Goal: Information Seeking & Learning: Understand process/instructions

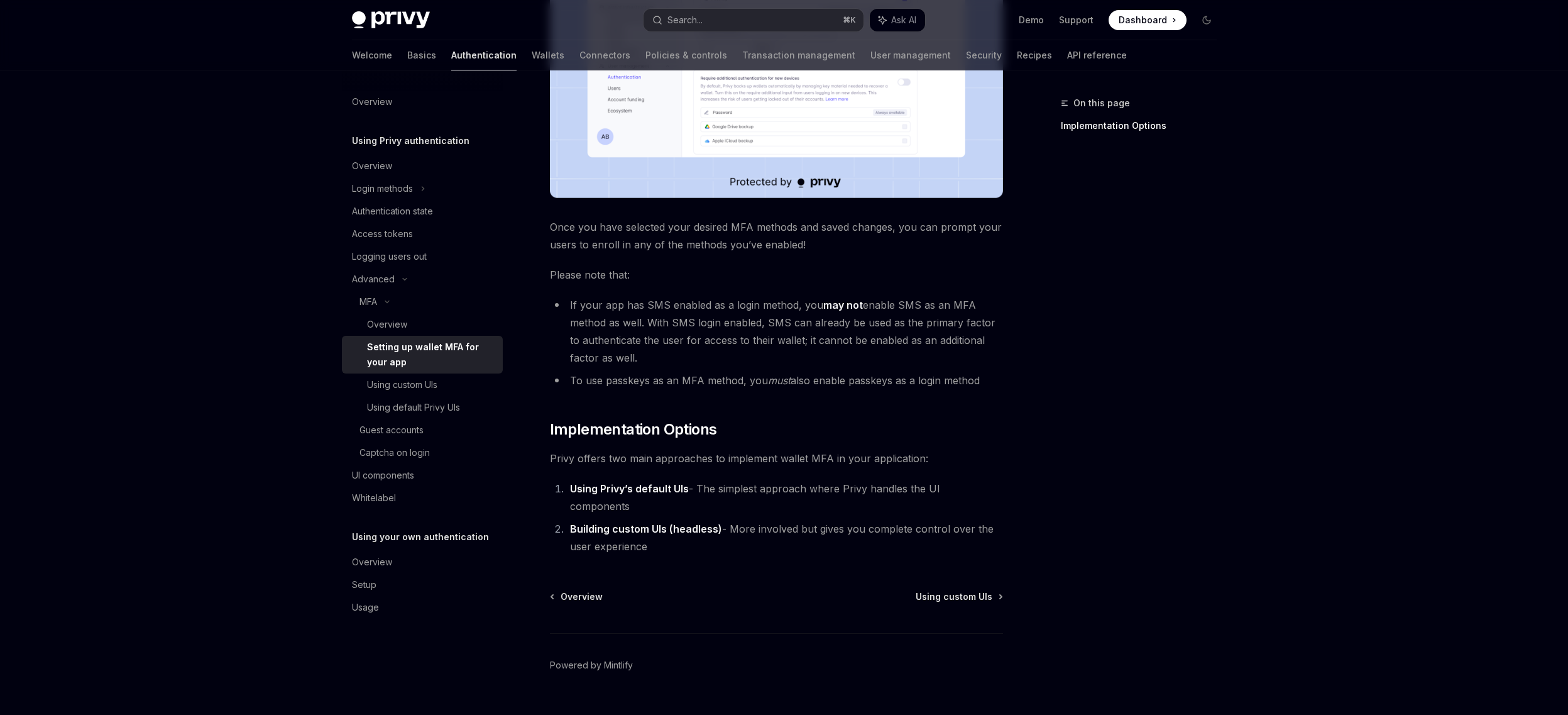
scroll to position [396, 0]
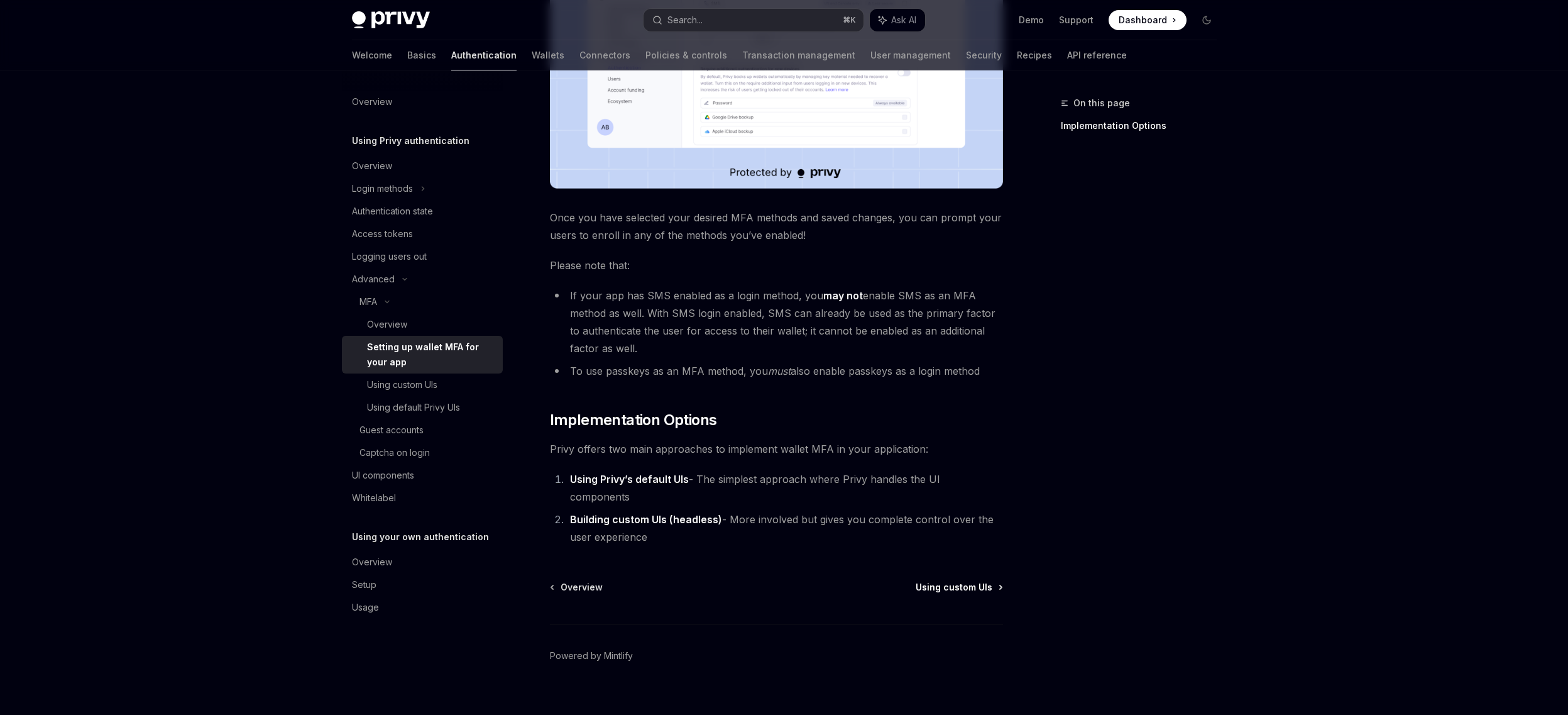
click at [938, 581] on span "Using custom UIs" at bounding box center [954, 587] width 77 height 12
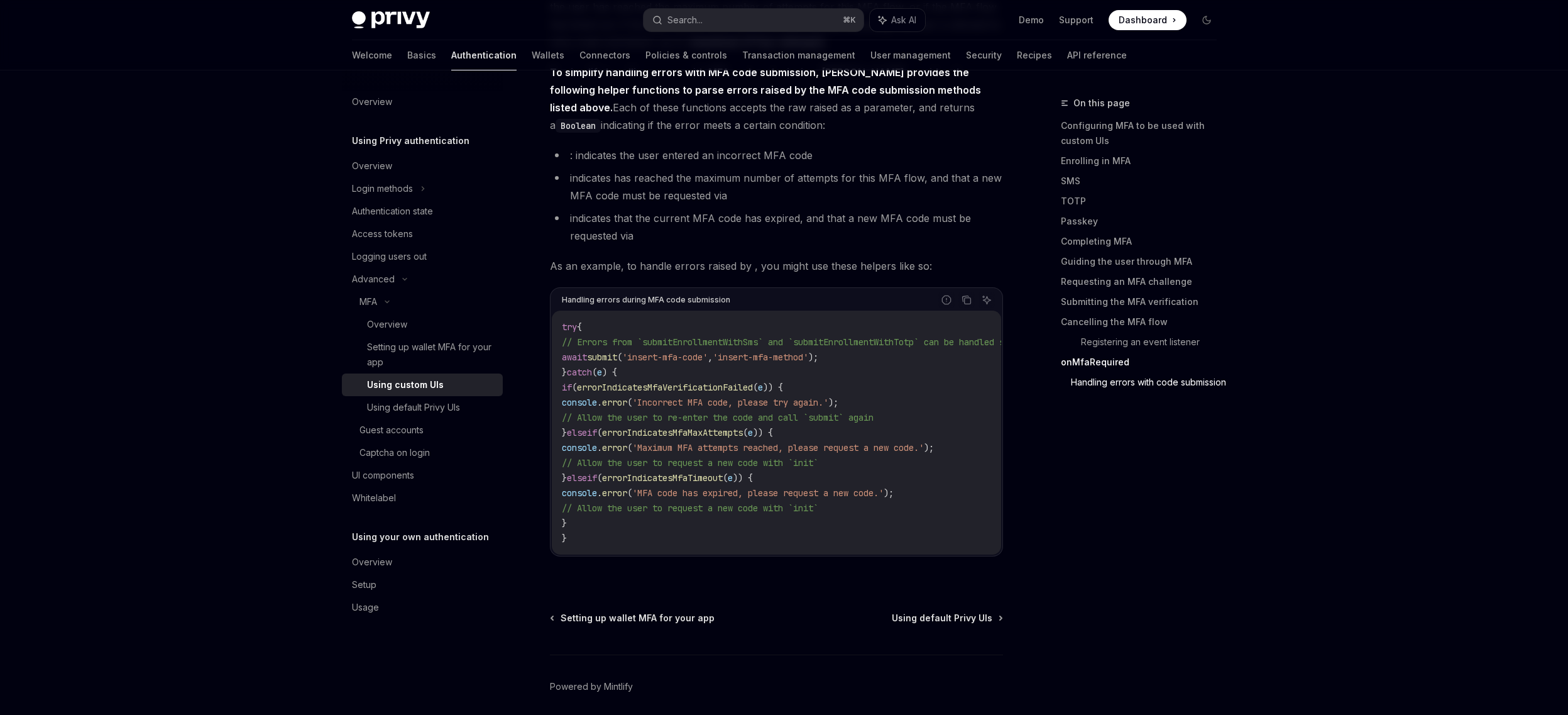
scroll to position [5341, 0]
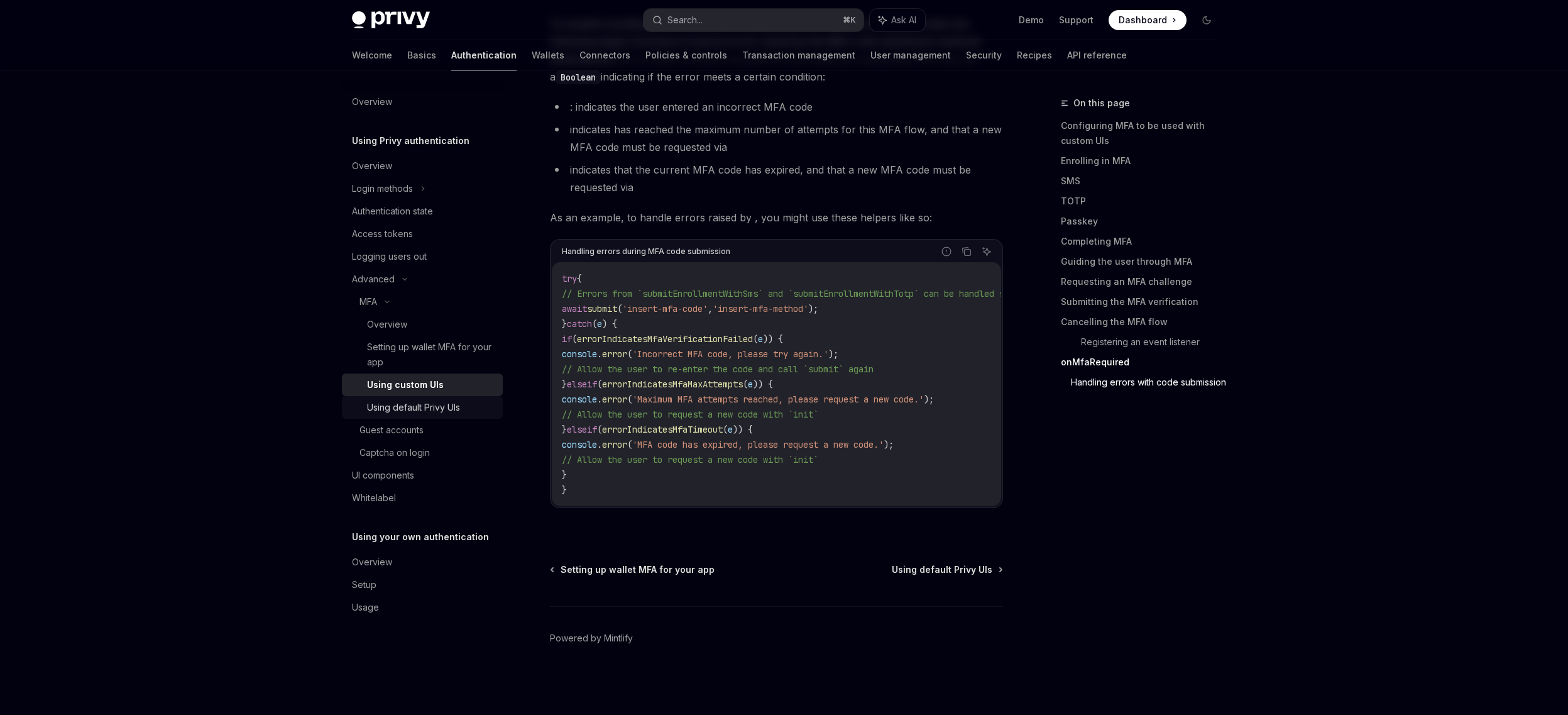
click at [441, 412] on div "Using default Privy UIs" at bounding box center [413, 407] width 93 height 15
type textarea "*"
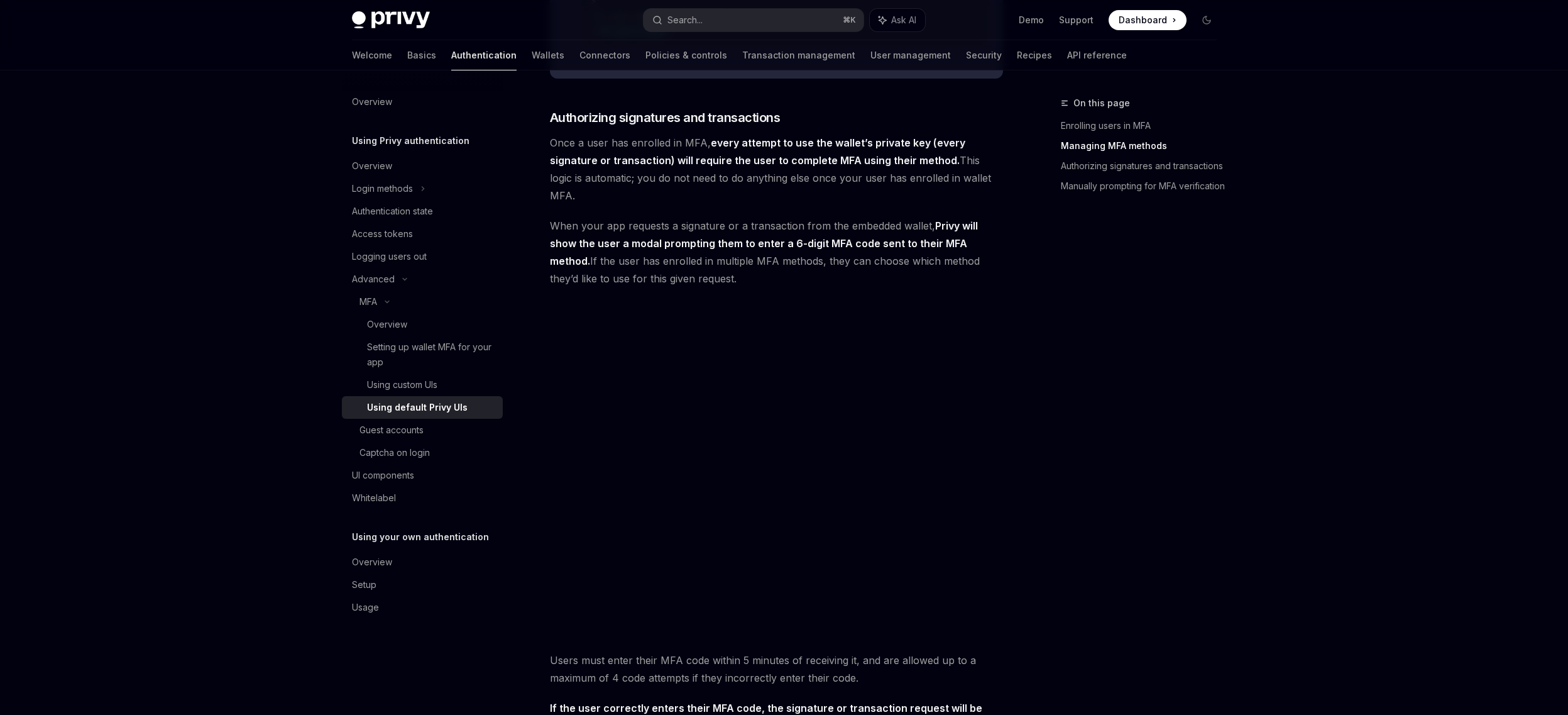
scroll to position [1425, 0]
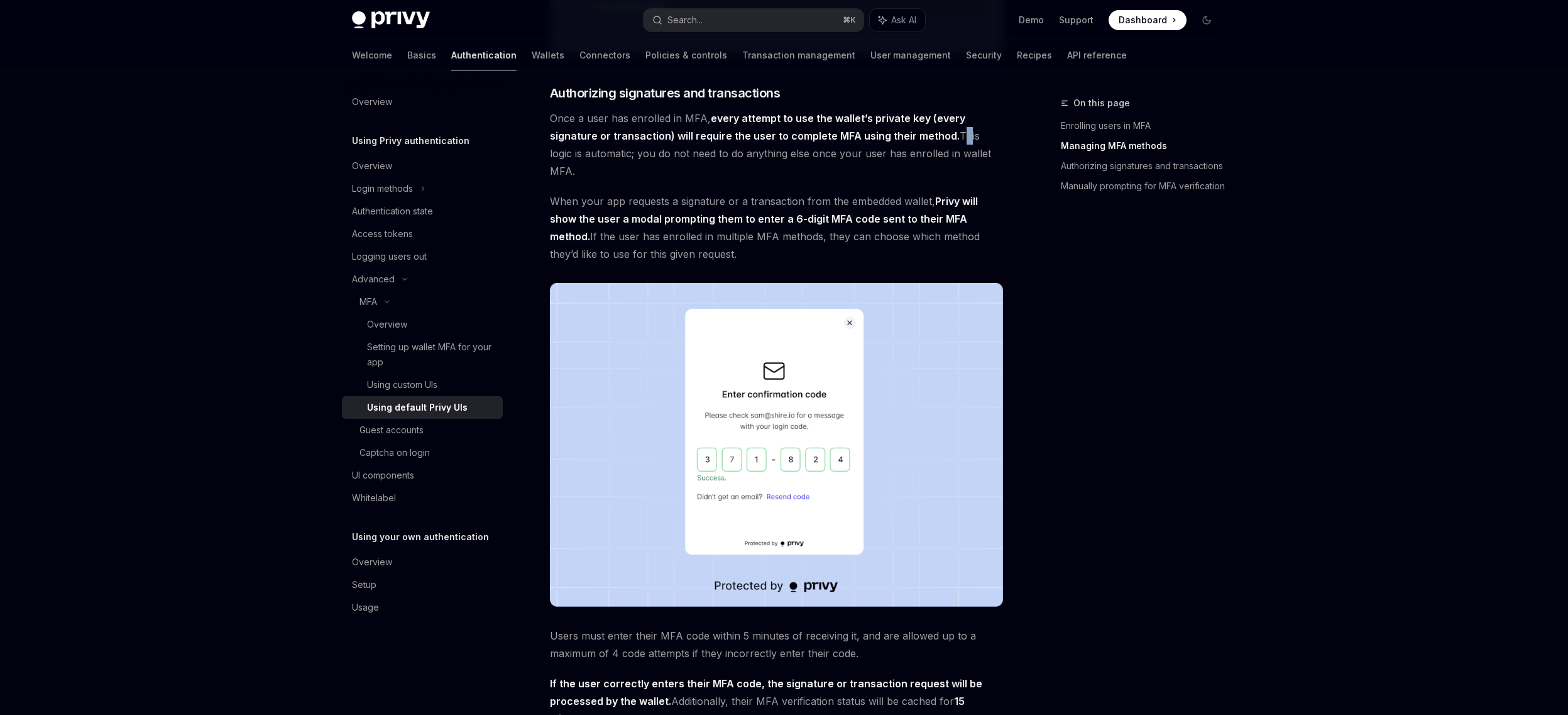
drag, startPoint x: 952, startPoint y: 163, endPoint x: 959, endPoint y: 164, distance: 7.1
click at [959, 164] on span "Once a user has enrolled in MFA, every attempt to use the wallet’s private key …" at bounding box center [776, 144] width 453 height 70
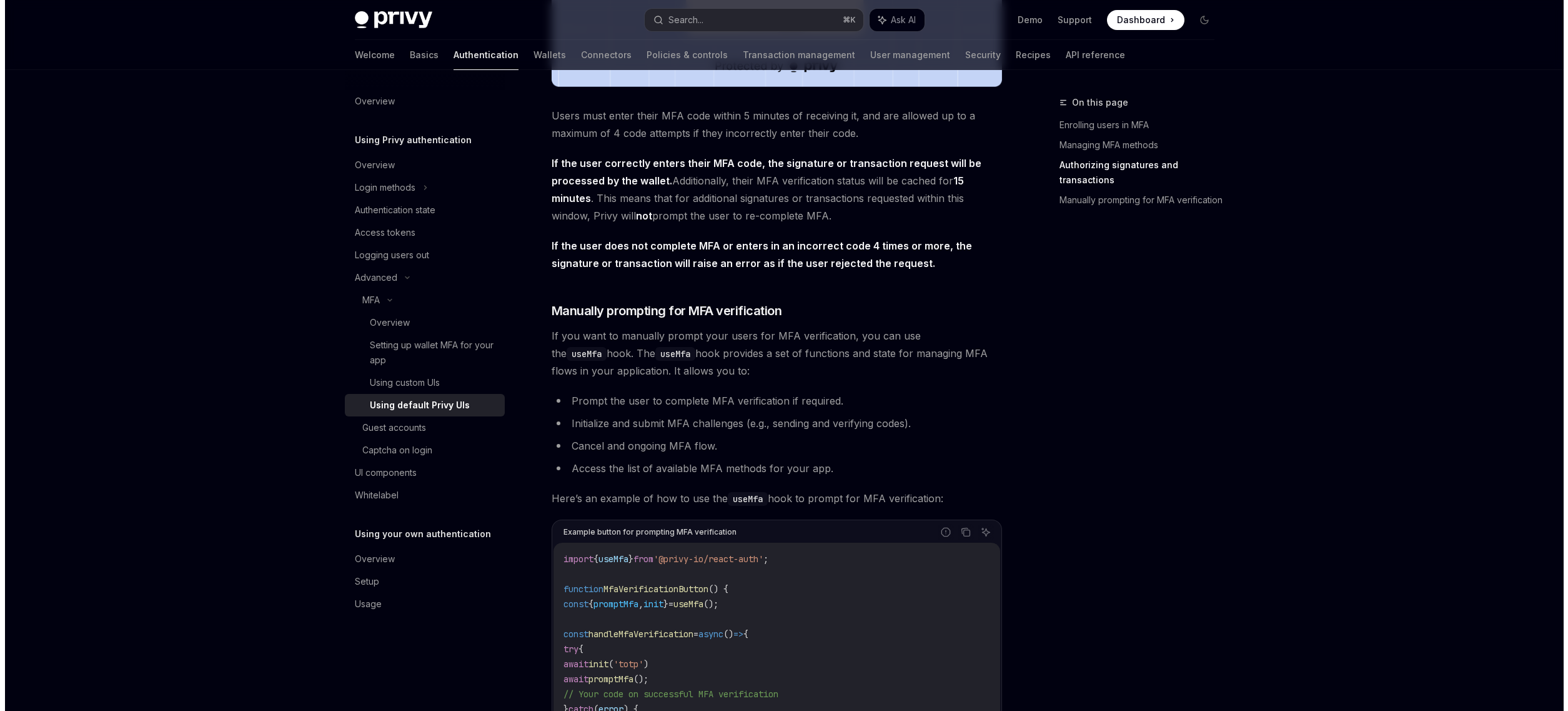
scroll to position [1998, 0]
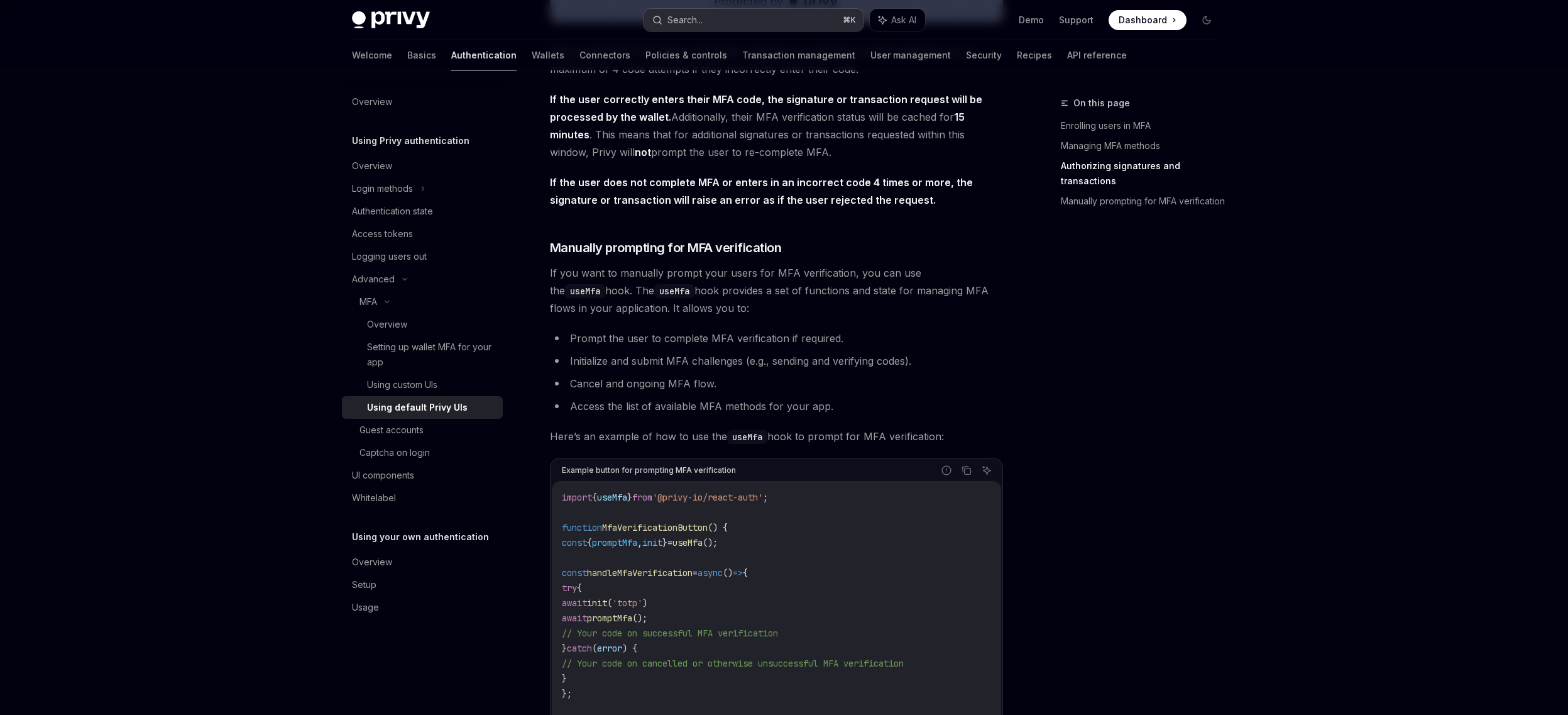
click at [754, 22] on button "Search... ⌘ K" at bounding box center [753, 19] width 220 height 22
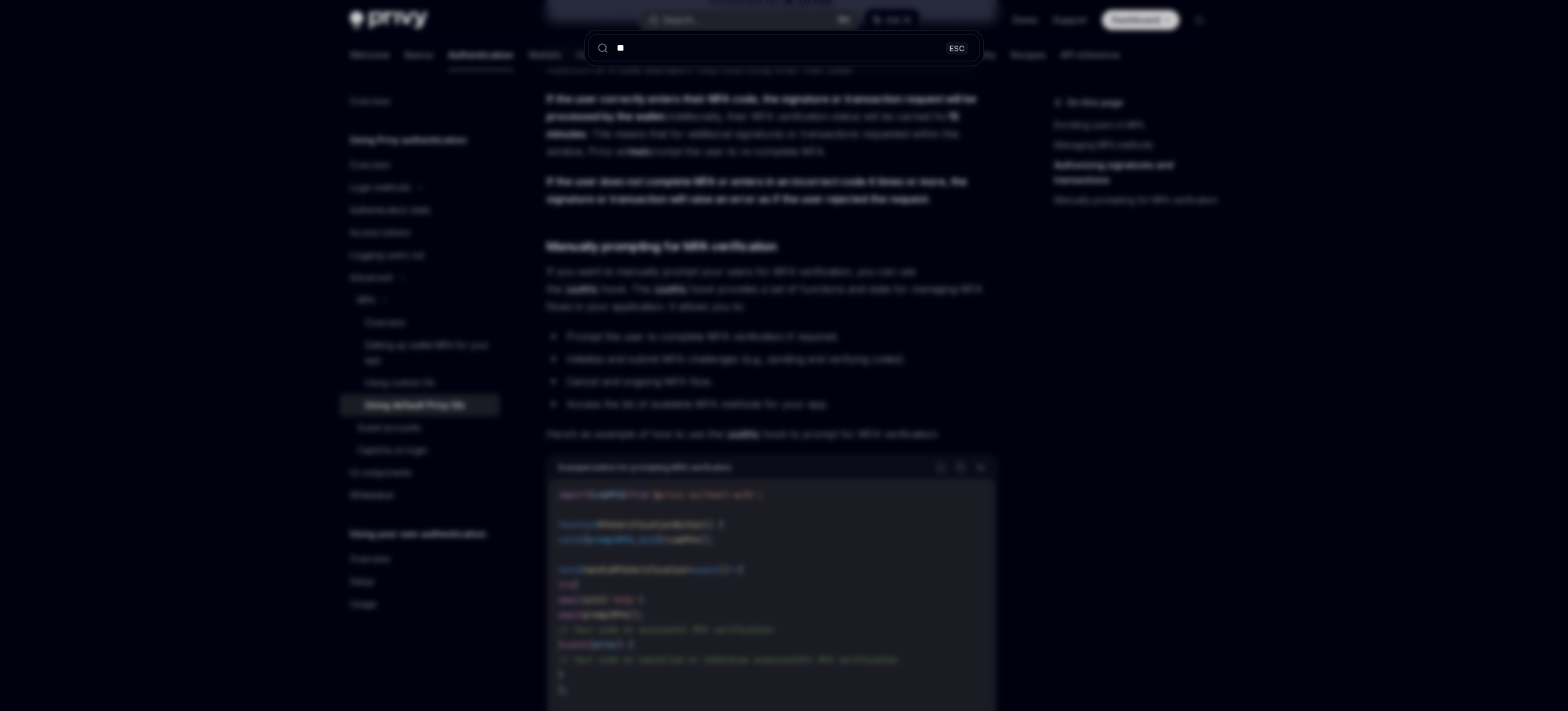
type input "***"
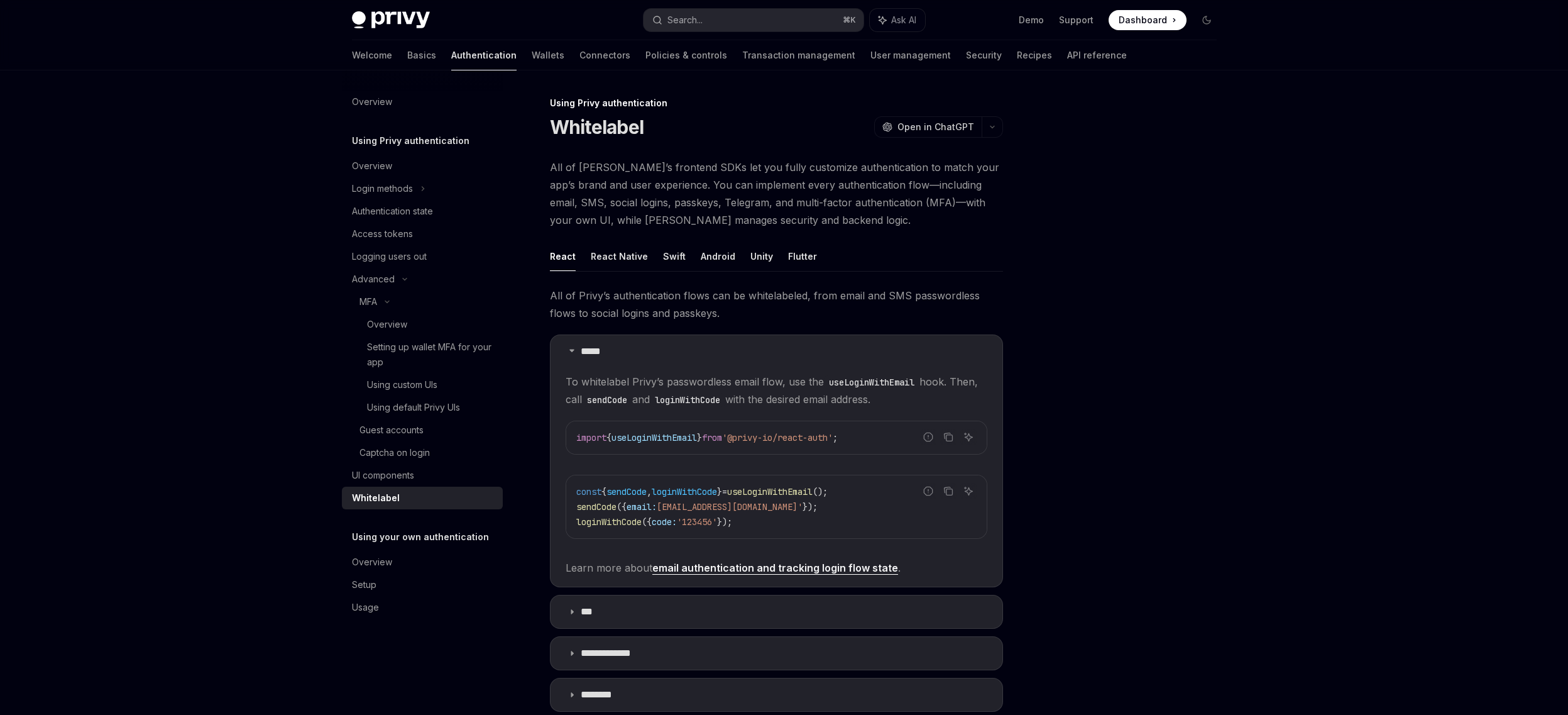
scroll to position [153, 0]
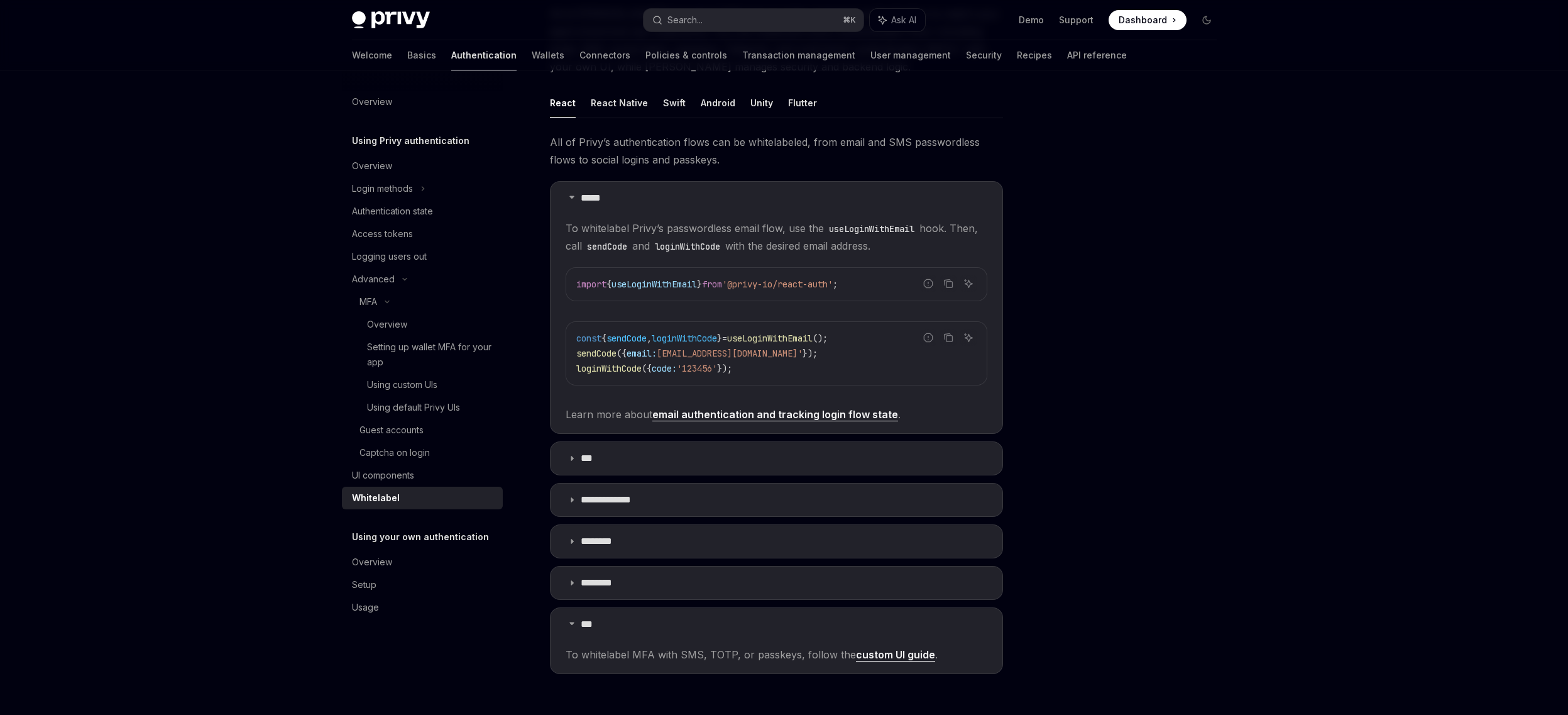
click at [897, 658] on link "custom UI guide" at bounding box center [895, 654] width 79 height 13
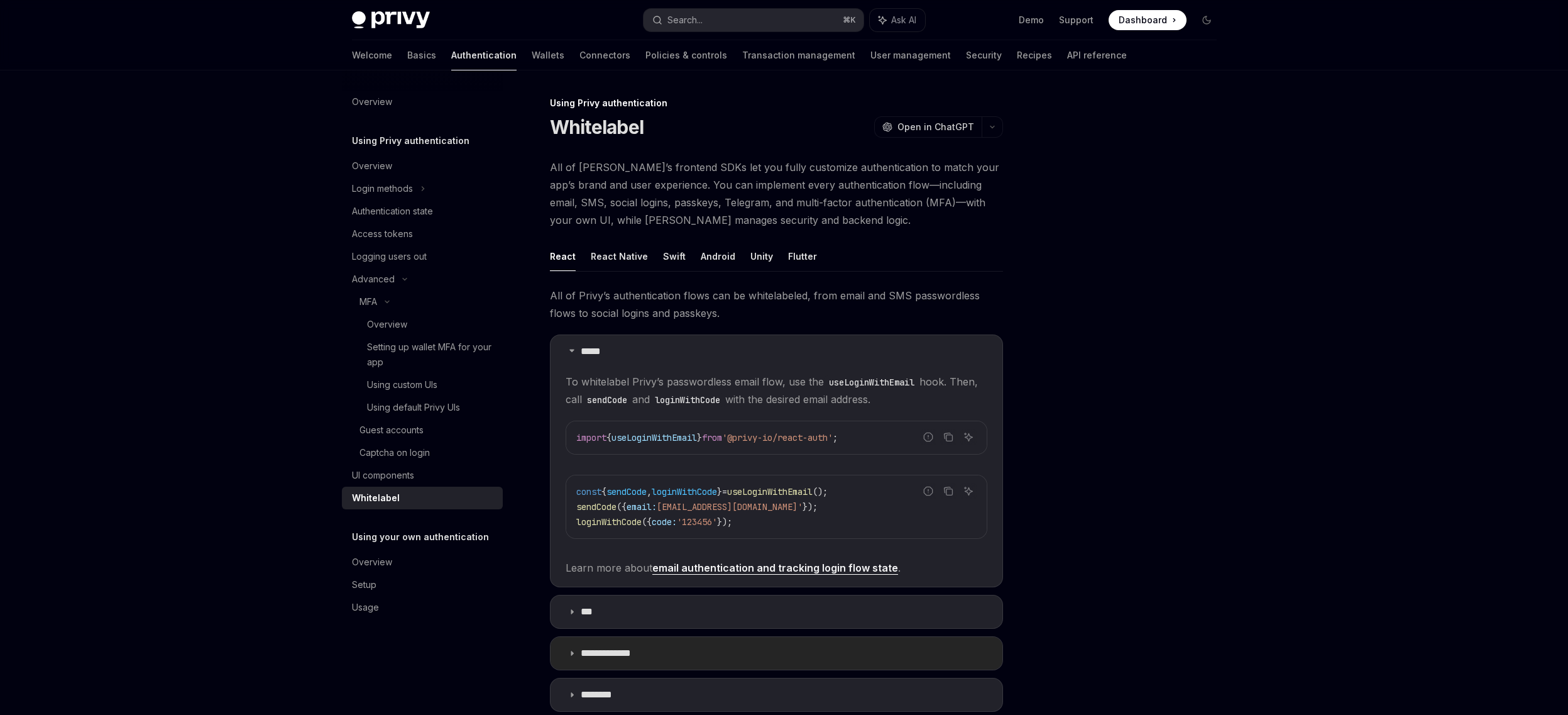
type textarea "*"
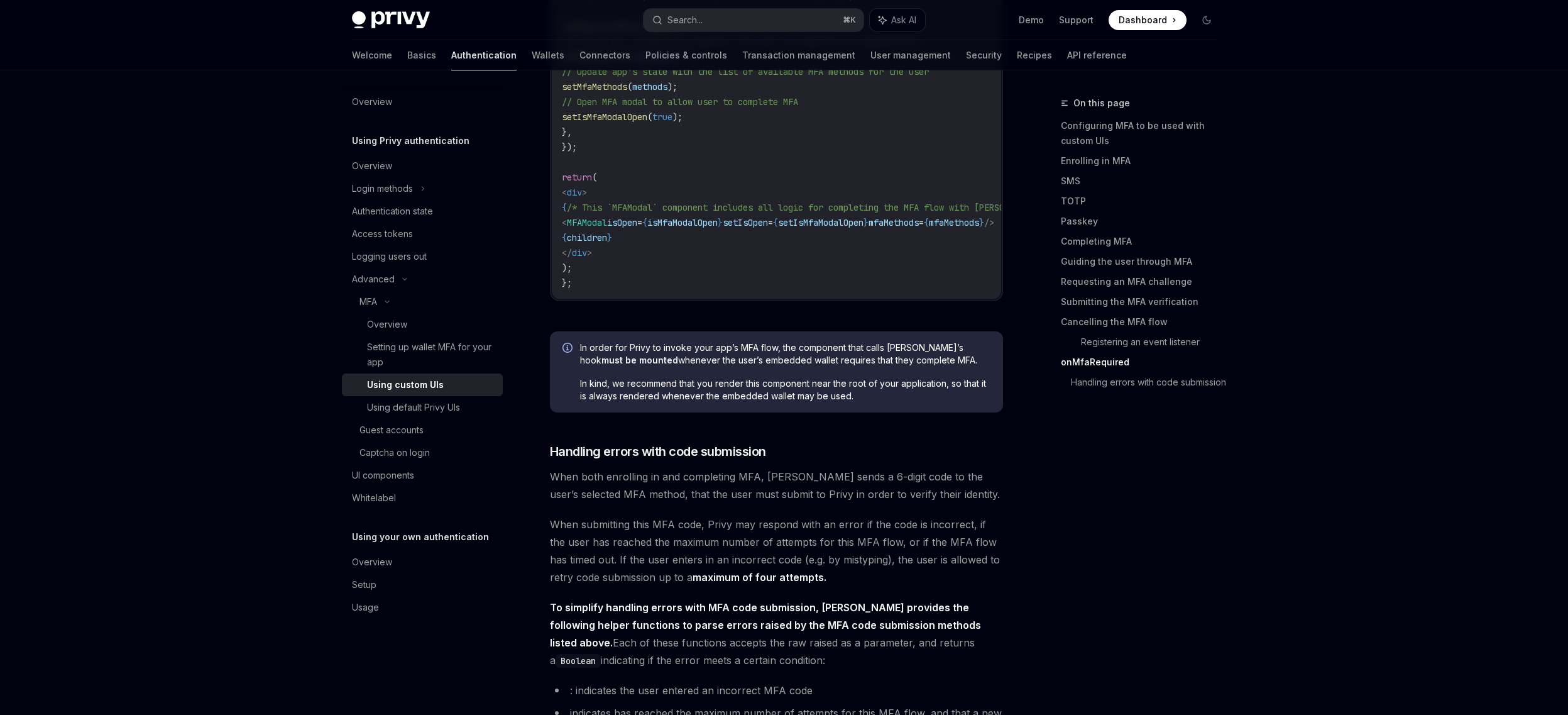
scroll to position [5341, 0]
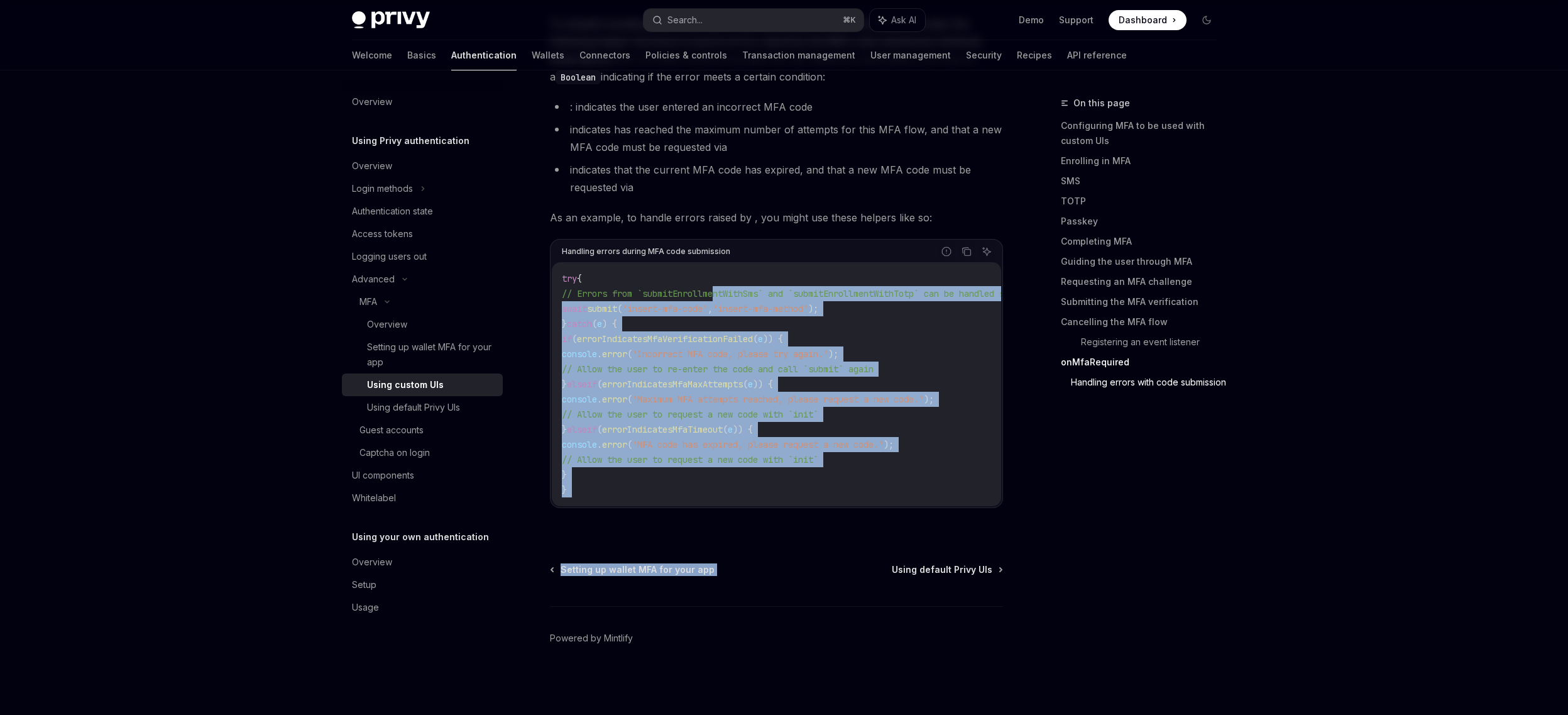
drag, startPoint x: 1006, startPoint y: 534, endPoint x: 718, endPoint y: 286, distance: 380.1
click at [880, 489] on code "try { // Errors from `submitEnrollmentWithSms` and `submitEnrollmentWithTotp` c…" at bounding box center [818, 384] width 512 height 226
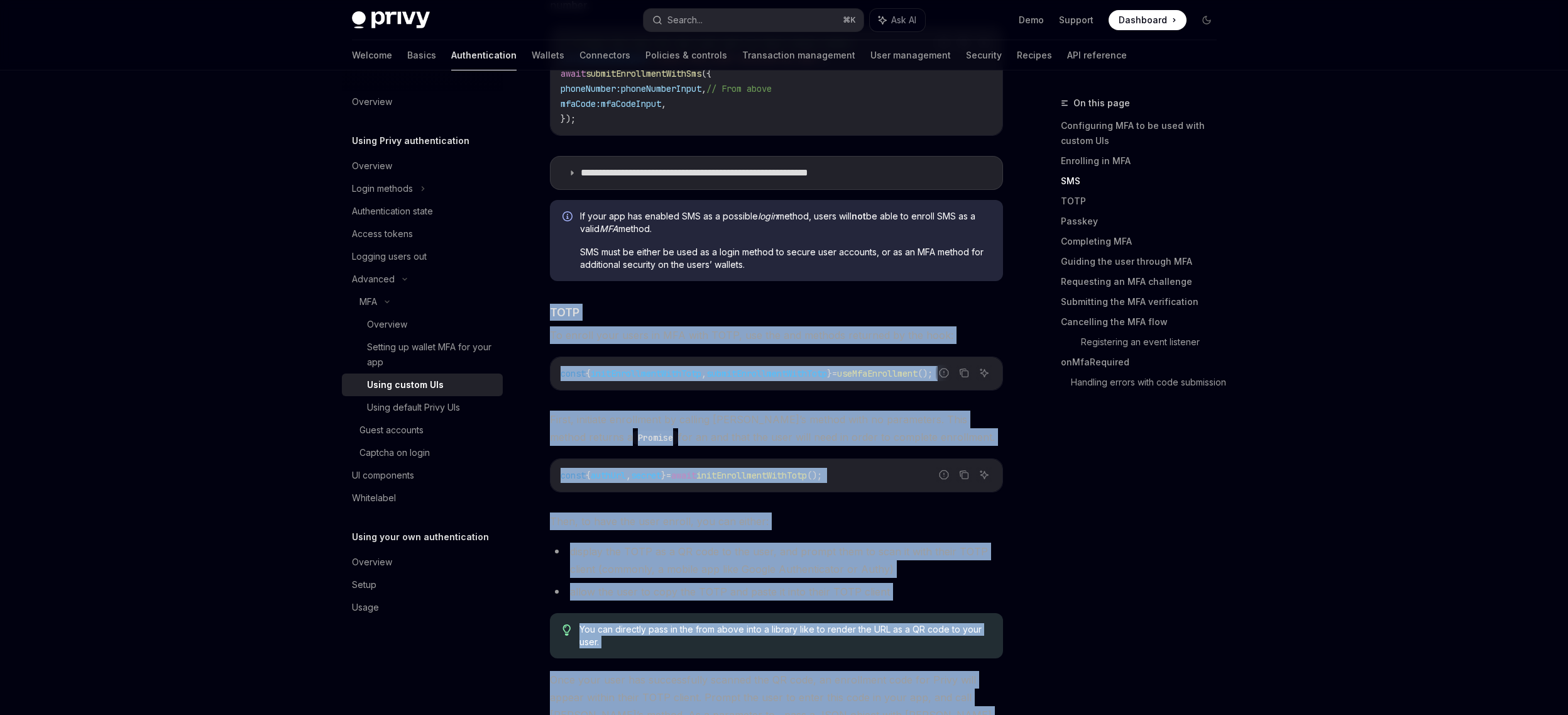
scroll to position [1438, 0]
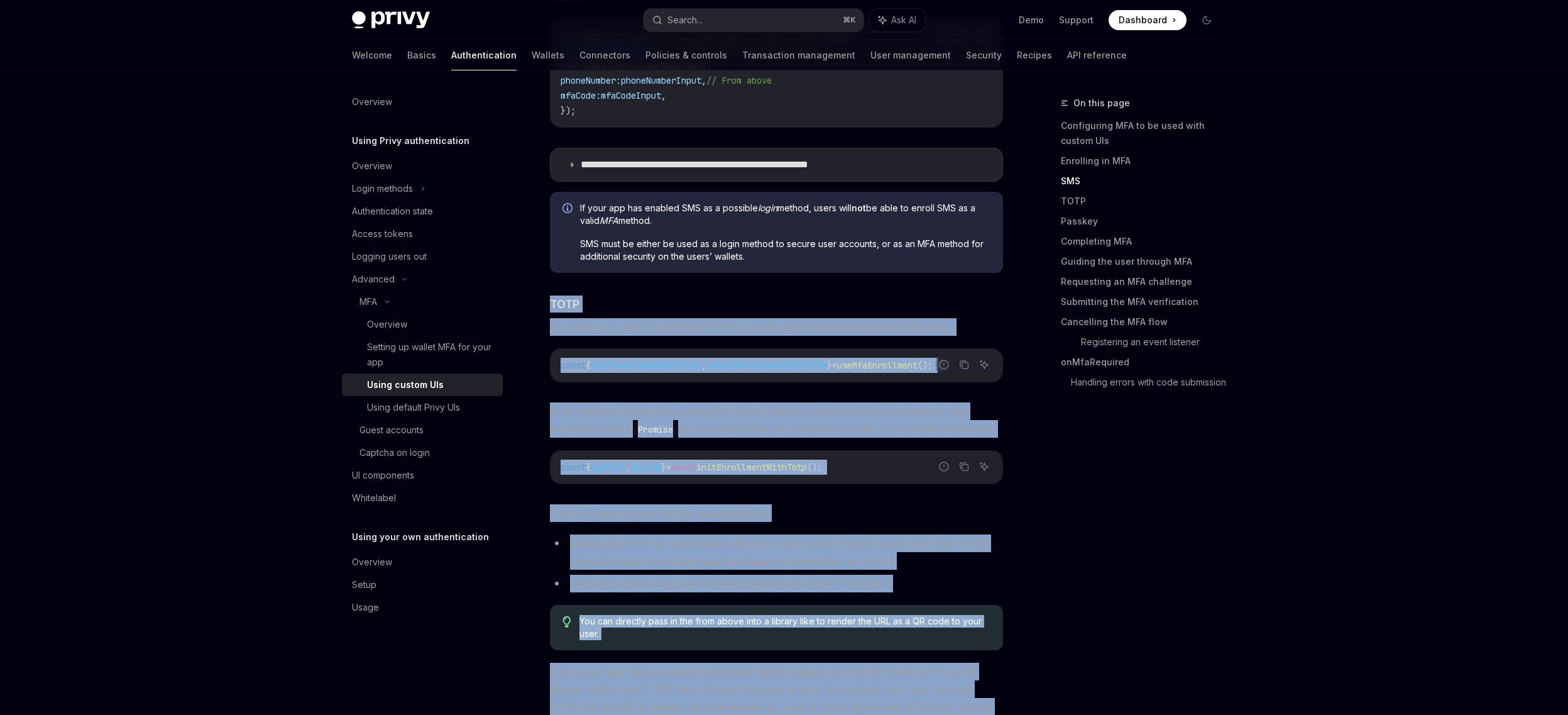
drag, startPoint x: 701, startPoint y: 490, endPoint x: 708, endPoint y: 258, distance: 232.1
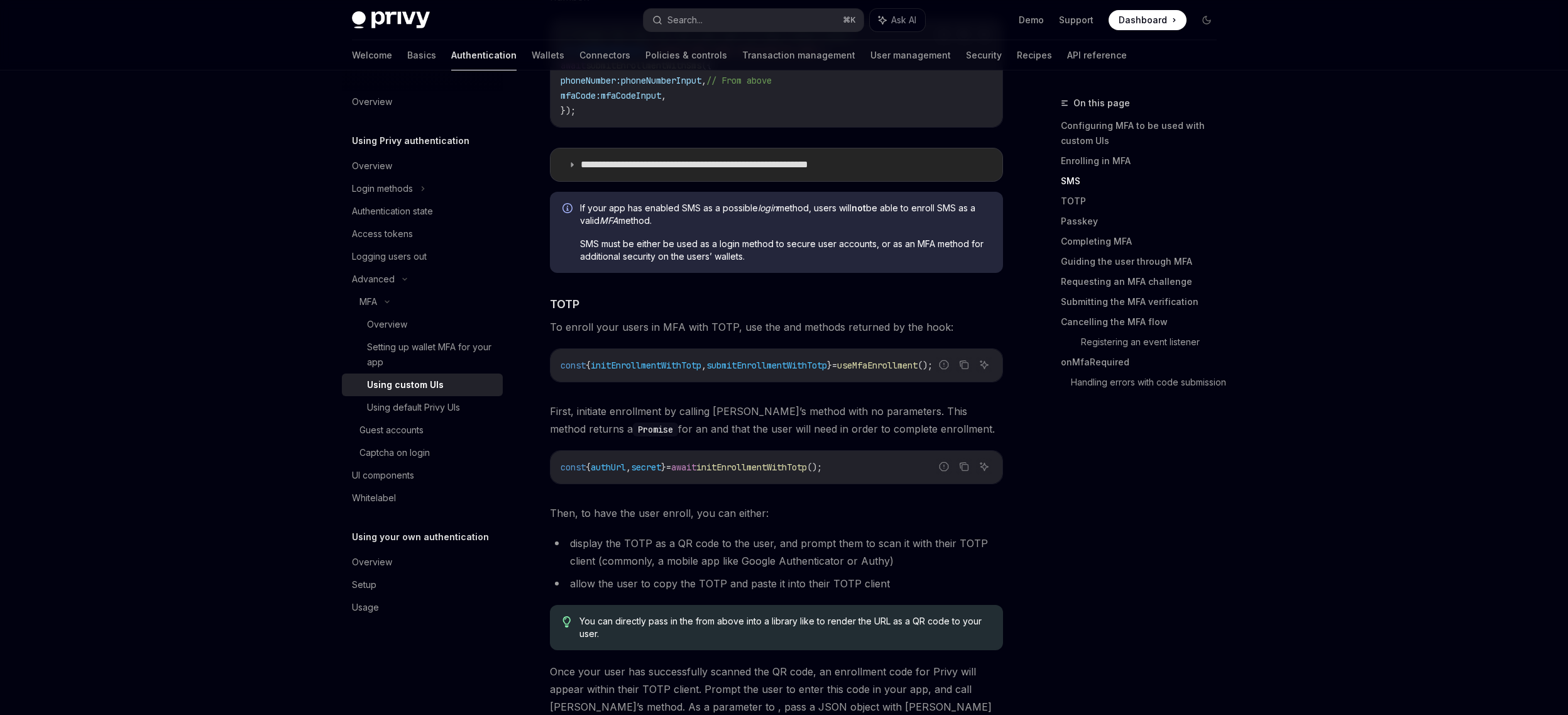
click at [572, 150] on summary "**********" at bounding box center [776, 165] width 452 height 32
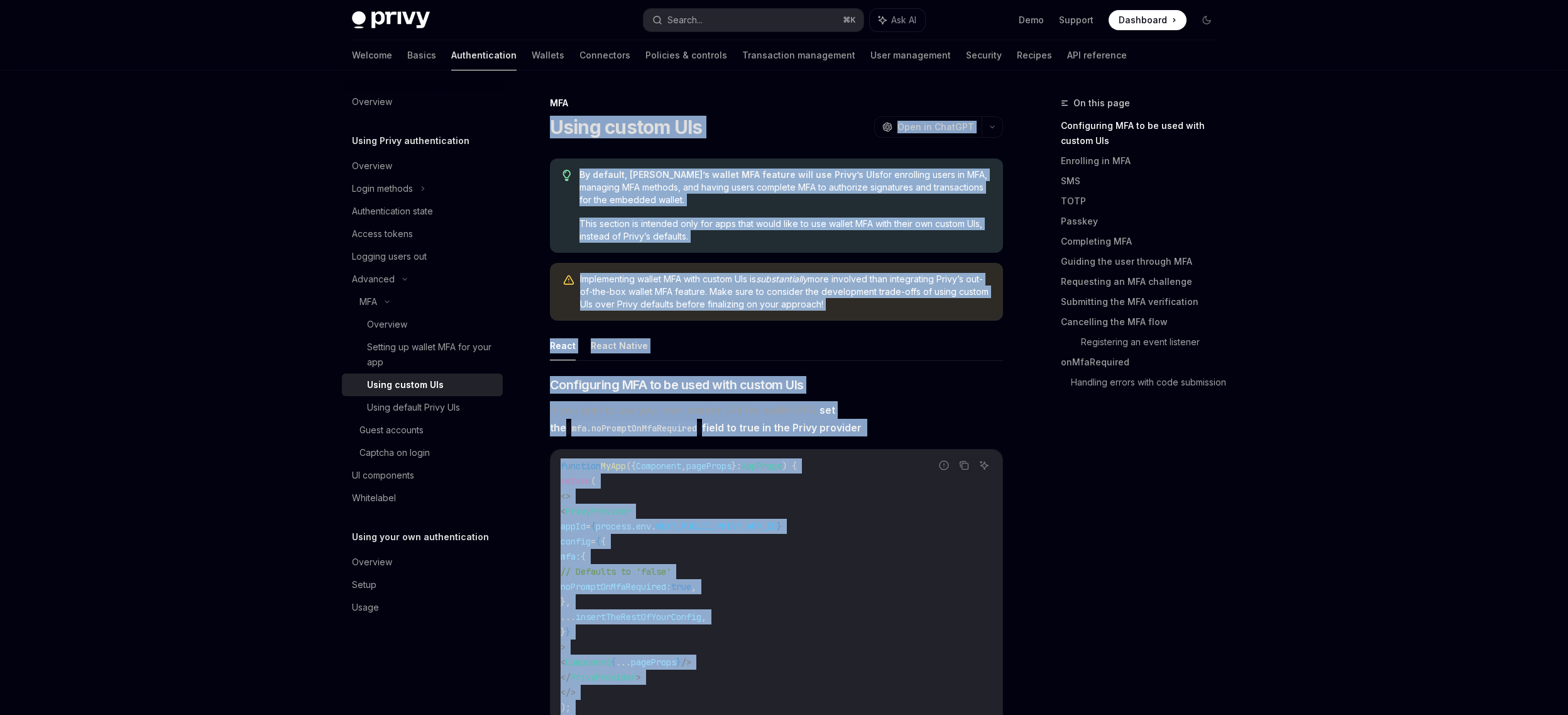
drag, startPoint x: 951, startPoint y: 507, endPoint x: 550, endPoint y: 132, distance: 549.0
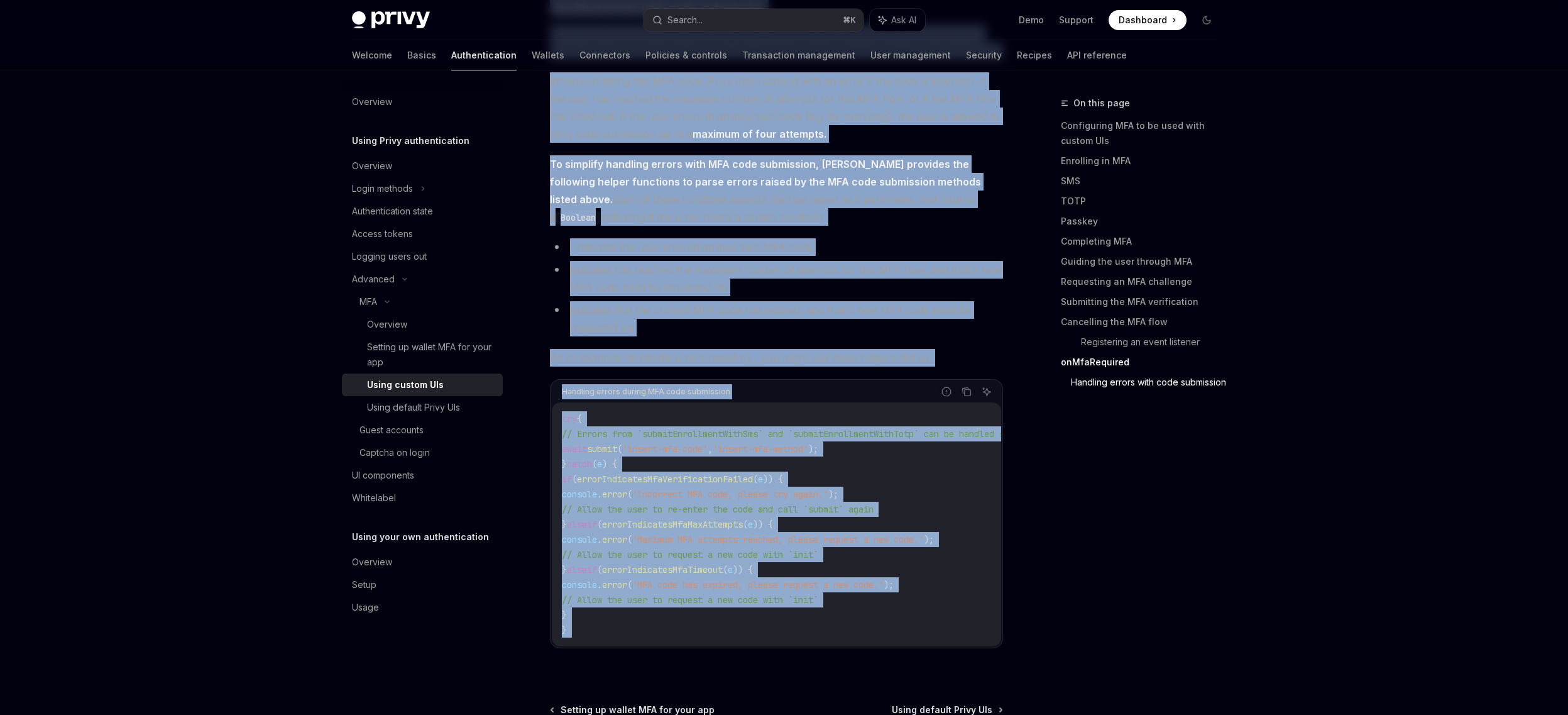
scroll to position [6046, 0]
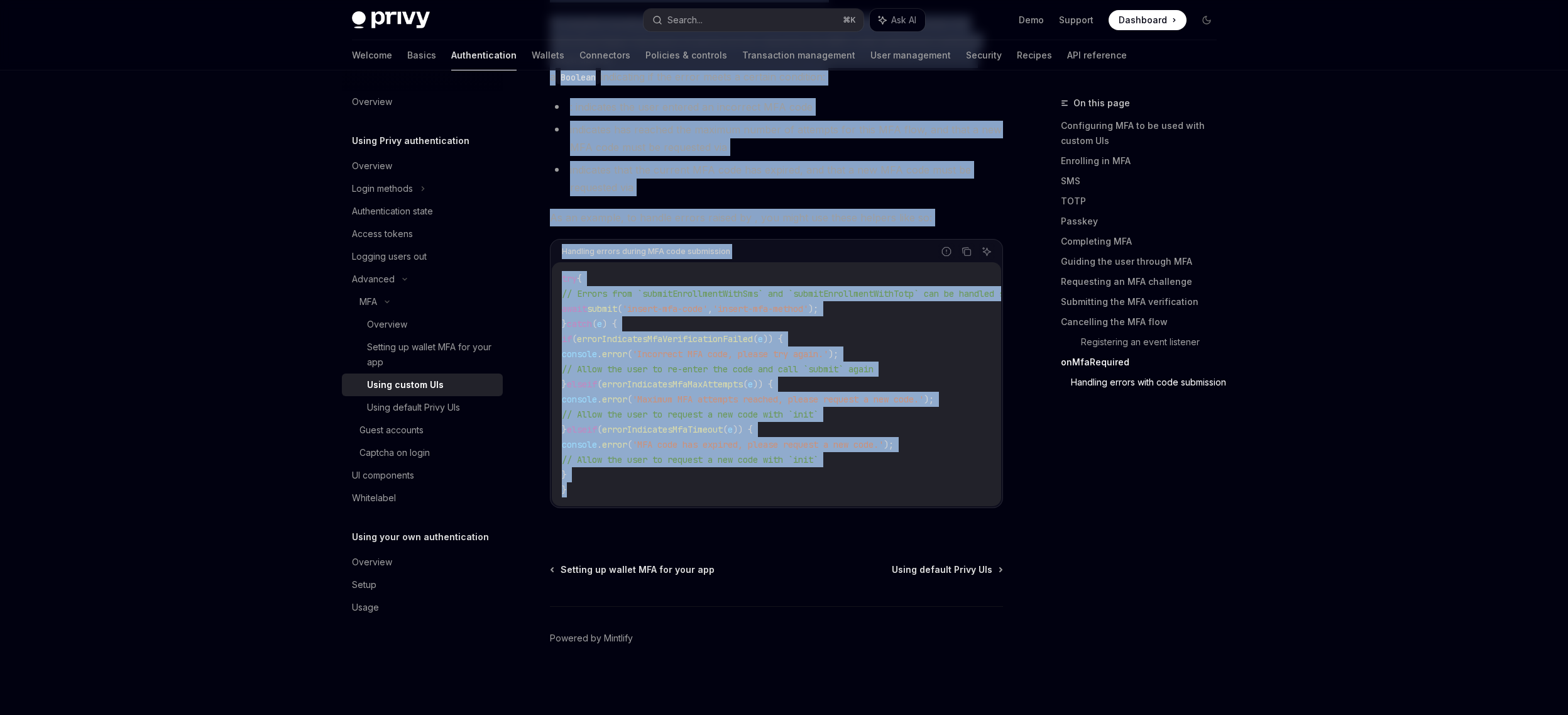
drag, startPoint x: 550, startPoint y: 102, endPoint x: 699, endPoint y: 488, distance: 413.8
copy div "LOR Ipsum dolors AMe ConsEC Adip el SeddOEI TempOR Inci ut LaboREE Do magnaal, …"
